Goal: Download file/media

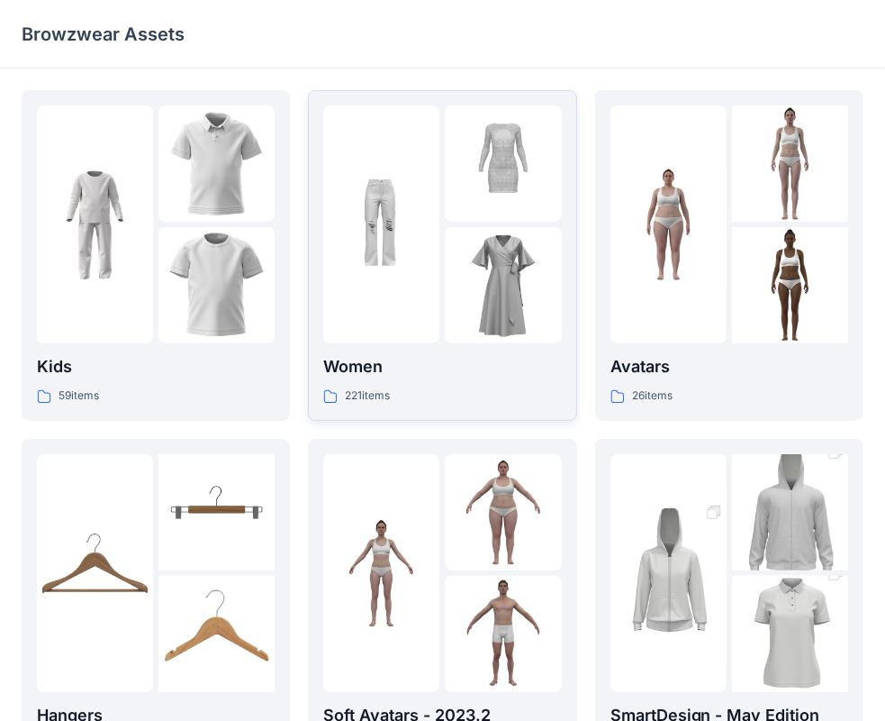
click at [440, 213] on div at bounding box center [442, 224] width 238 height 238
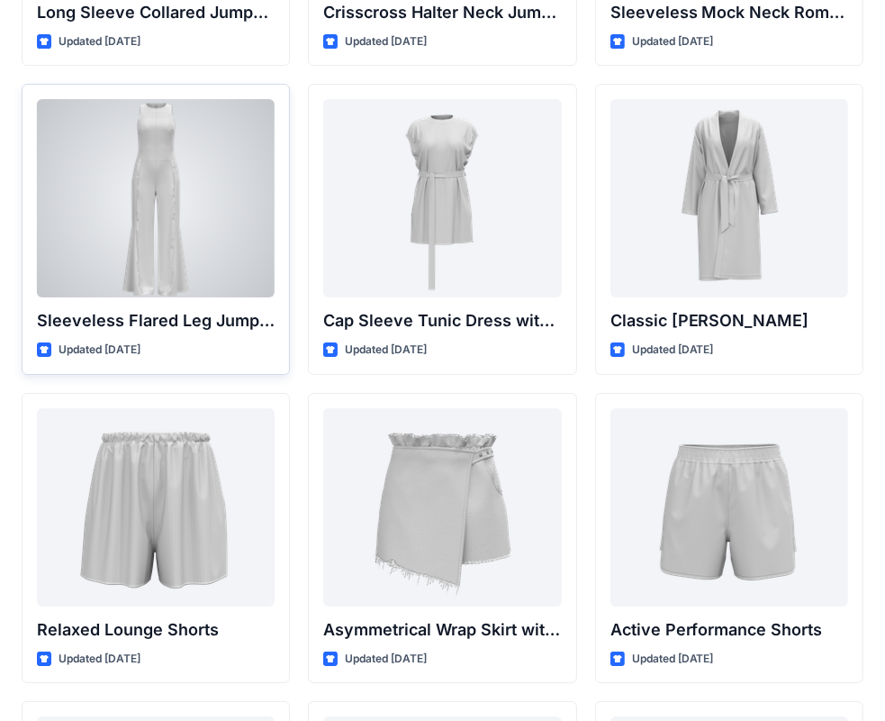
scroll to position [4036, 0]
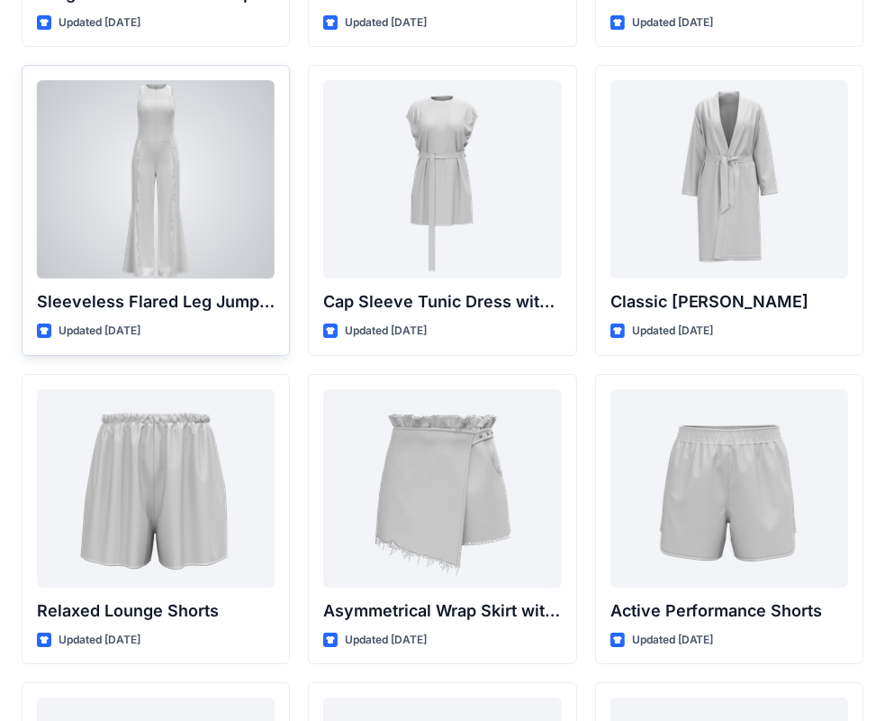
click at [190, 238] on div at bounding box center [156, 179] width 238 height 198
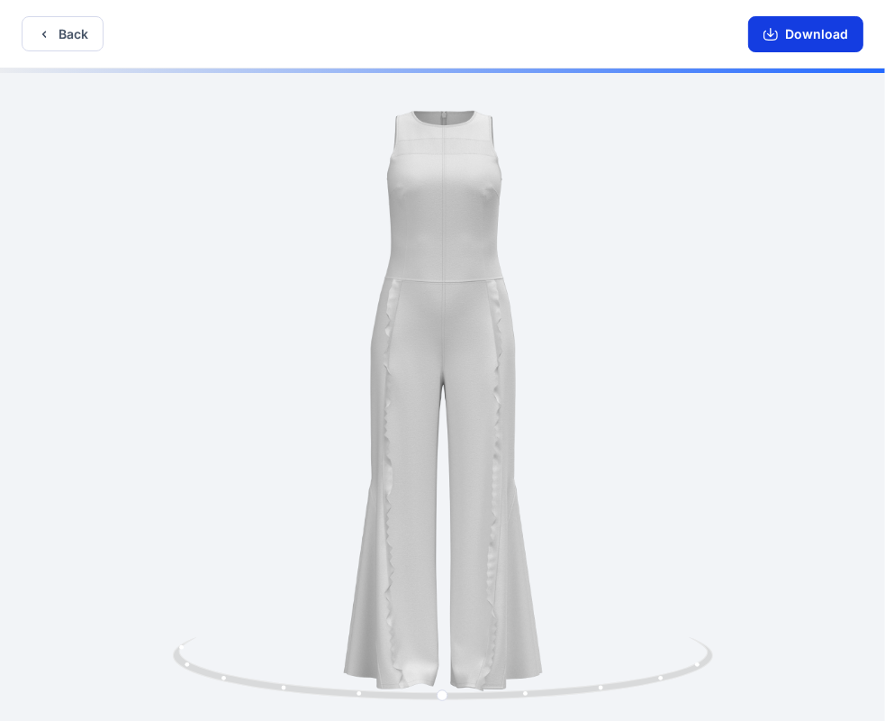
click at [769, 37] on icon "button" at bounding box center [771, 34] width 14 height 14
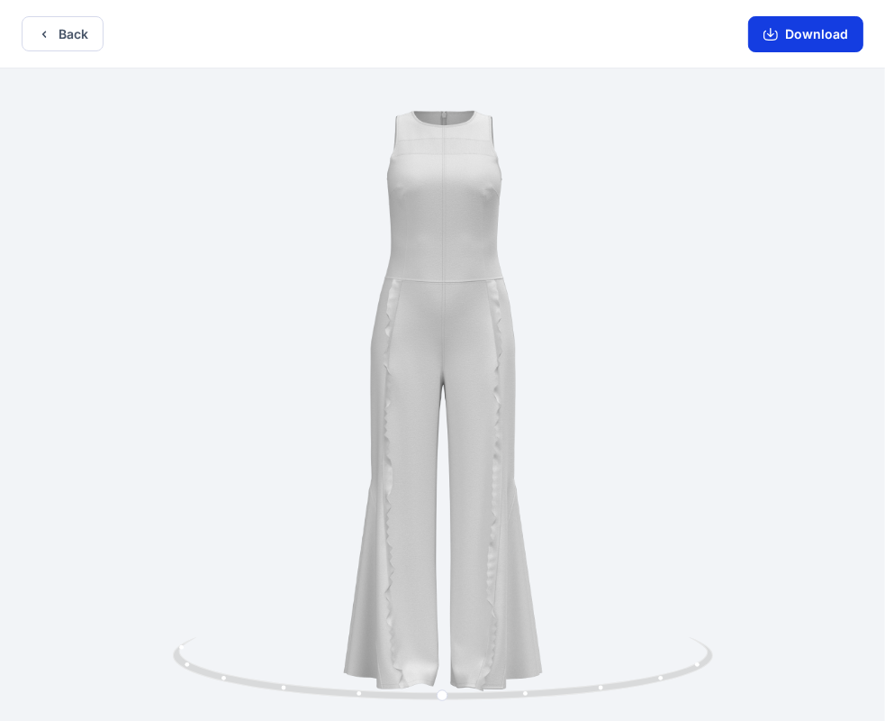
click at [785, 32] on button "Download" at bounding box center [806, 34] width 115 height 36
